Goal: Entertainment & Leisure: Consume media (video, audio)

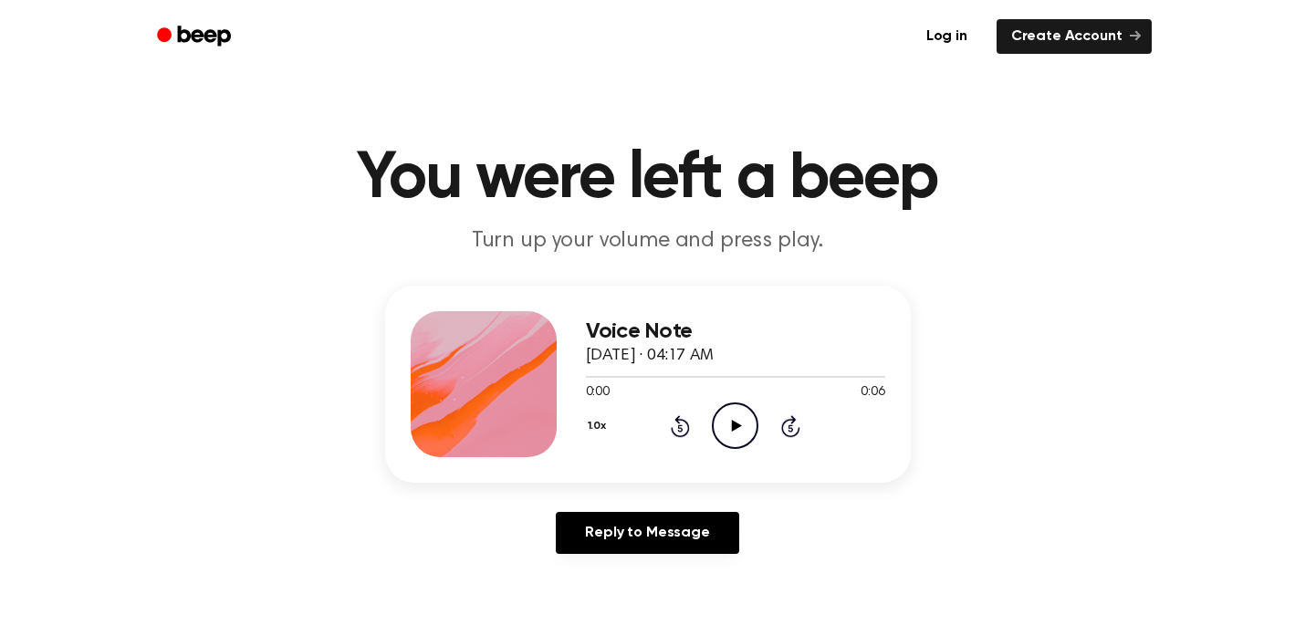
click at [734, 419] on icon "Play Audio" at bounding box center [735, 425] width 47 height 47
click at [736, 433] on icon "Play Audio" at bounding box center [735, 425] width 47 height 47
click at [732, 428] on icon at bounding box center [735, 426] width 8 height 12
click at [731, 410] on icon "Play Audio" at bounding box center [735, 425] width 47 height 47
click at [690, 429] on div "1.0x Rewind 5 seconds Play Audio Skip 5 seconds" at bounding box center [735, 425] width 299 height 47
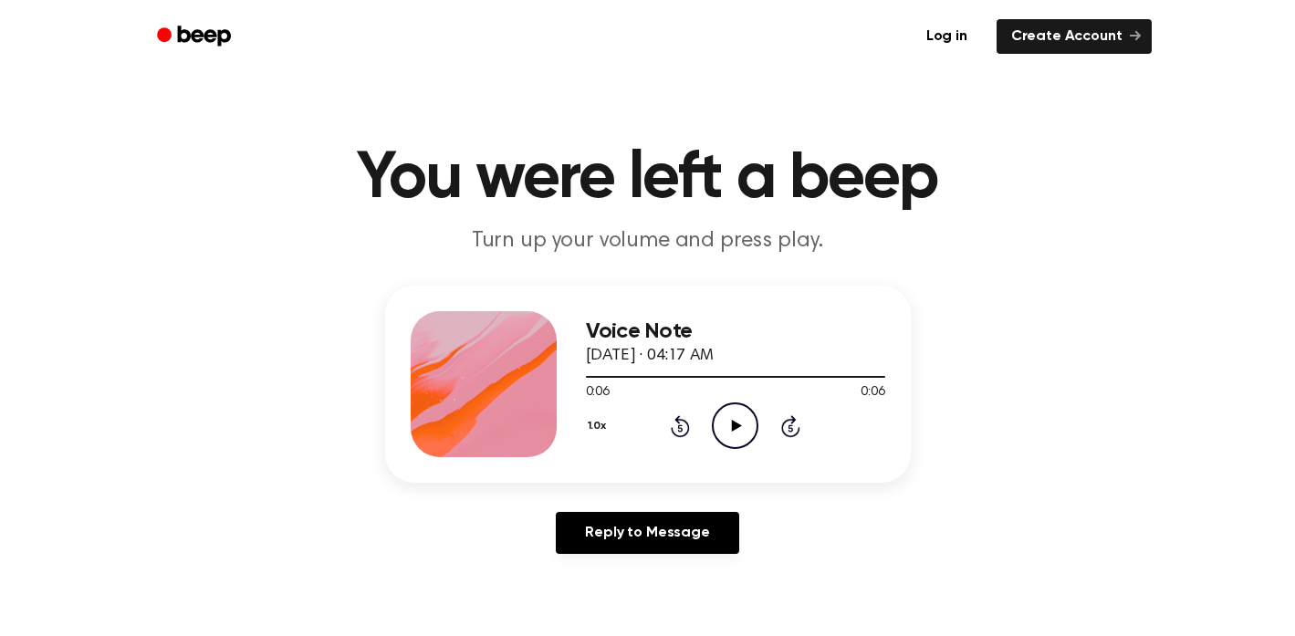
click at [679, 431] on icon at bounding box center [680, 427] width 5 height 7
click at [726, 420] on icon "Play Audio" at bounding box center [735, 425] width 47 height 47
click at [726, 421] on icon "Pause Audio" at bounding box center [735, 425] width 47 height 47
